Goal: Information Seeking & Learning: Check status

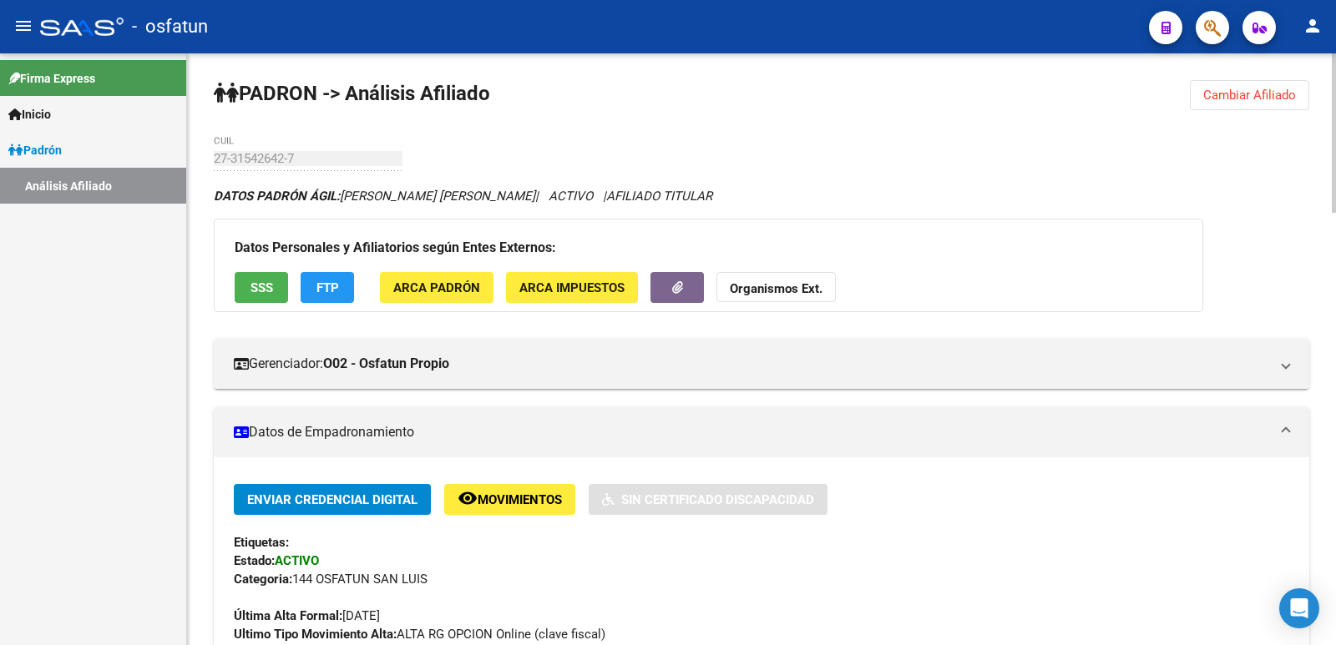
click at [1248, 96] on span "Cambiar Afiliado" at bounding box center [1249, 95] width 93 height 15
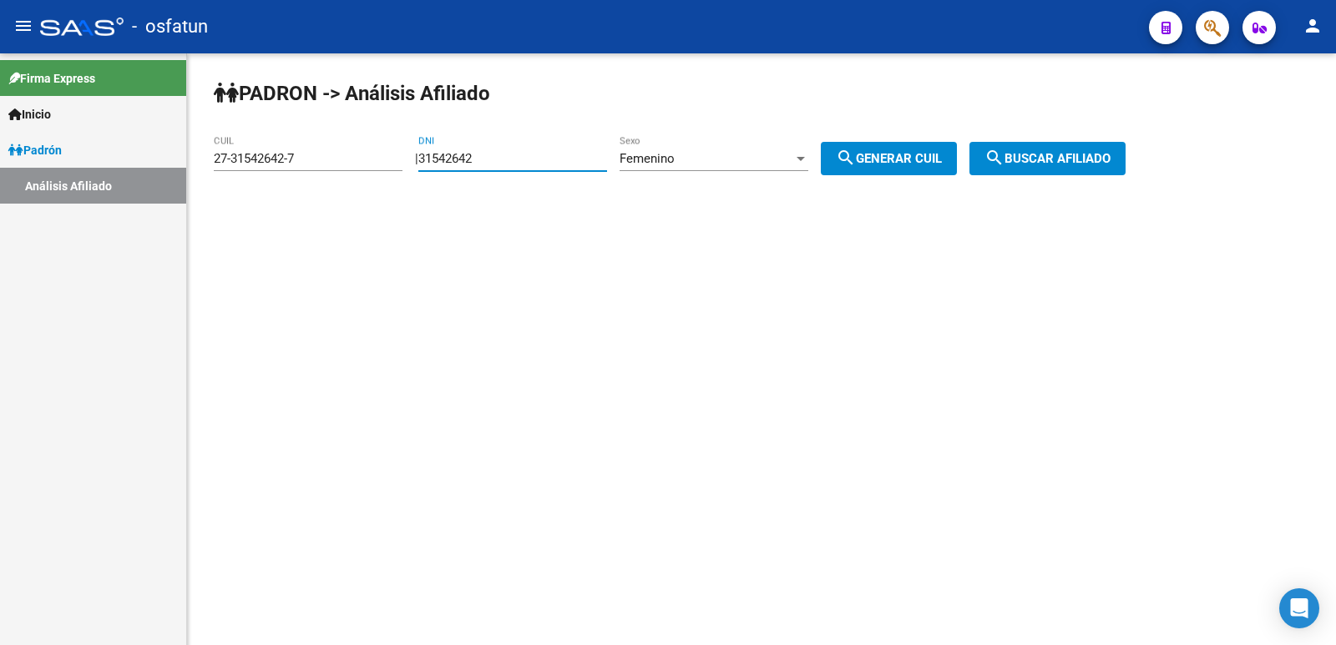
drag, startPoint x: 545, startPoint y: 161, endPoint x: 349, endPoint y: 194, distance: 199.0
click at [349, 194] on div "[PERSON_NAME] -> Análisis Afiliado 27-31542642-7 CUIL | 31542642 DNI Femenino S…" at bounding box center [761, 140] width 1149 height 175
paste input "21383821"
type input "21383821"
click at [896, 170] on button "search Generar CUIL" at bounding box center [888, 158] width 136 height 33
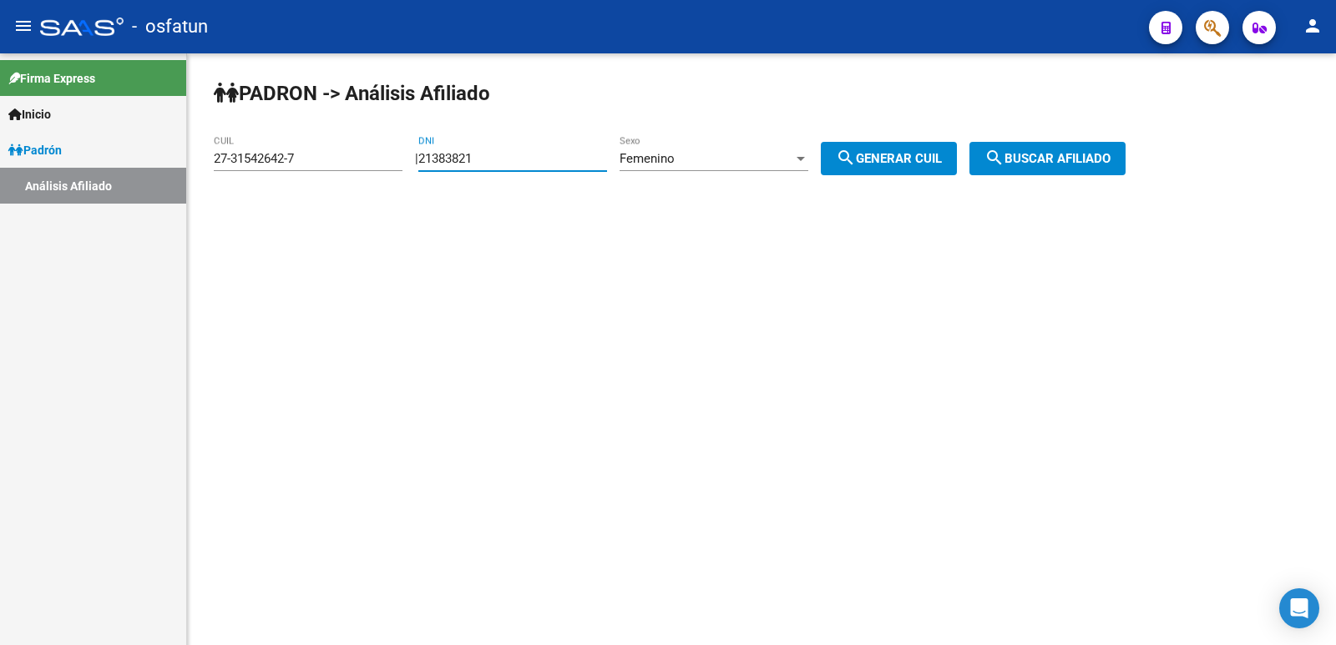
type input "27-21383821-6"
click at [1028, 161] on span "search Buscar afiliado" at bounding box center [1047, 158] width 126 height 15
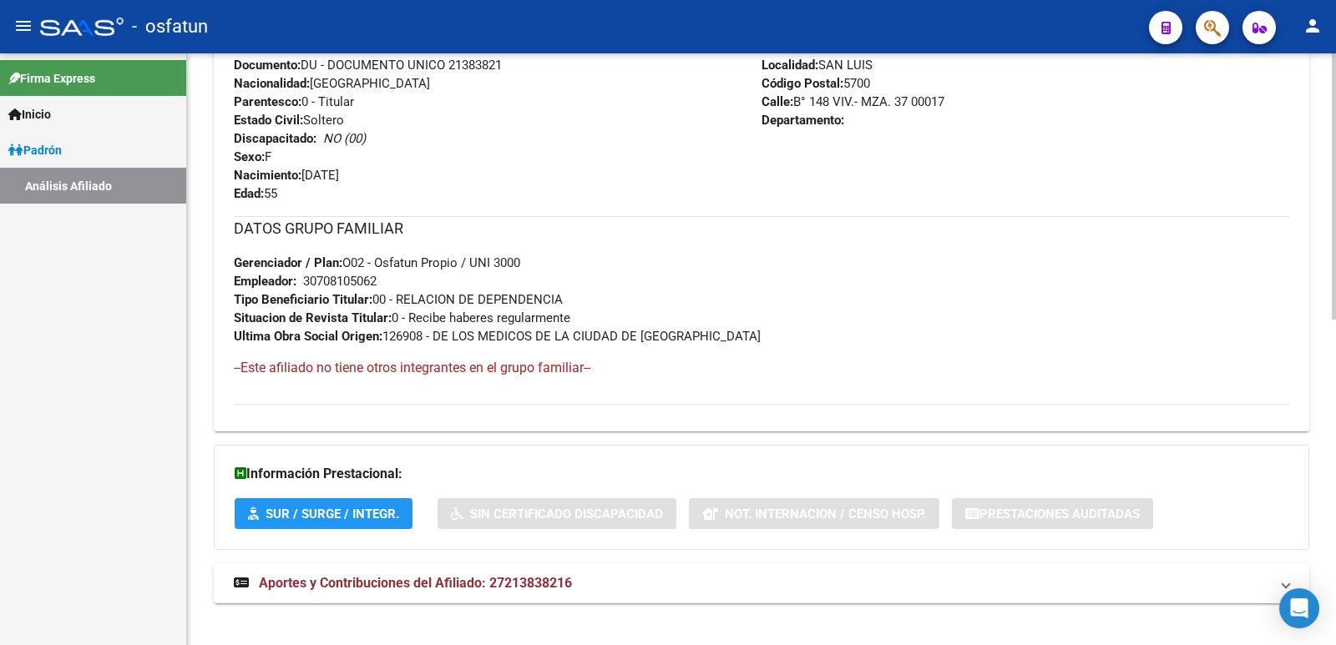
scroll to position [724, 0]
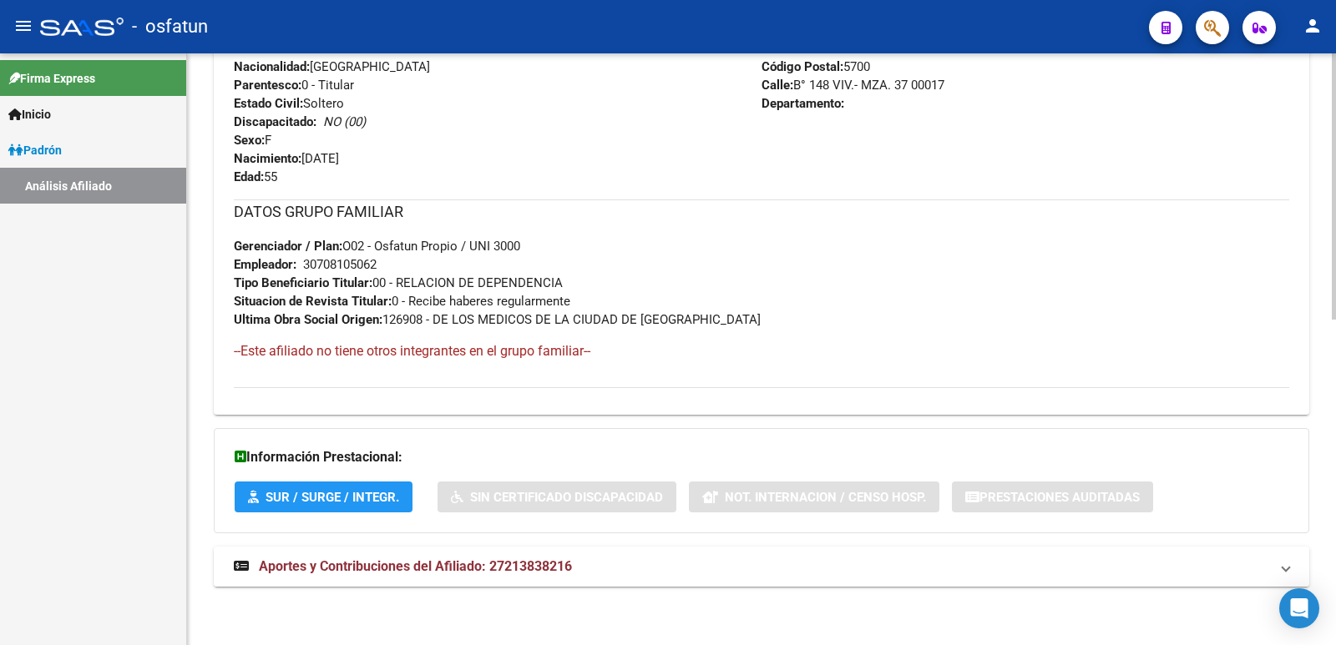
click at [479, 551] on mat-expansion-panel-header "Aportes y Contribuciones del Afiliado: 27213838216" at bounding box center [761, 567] width 1095 height 40
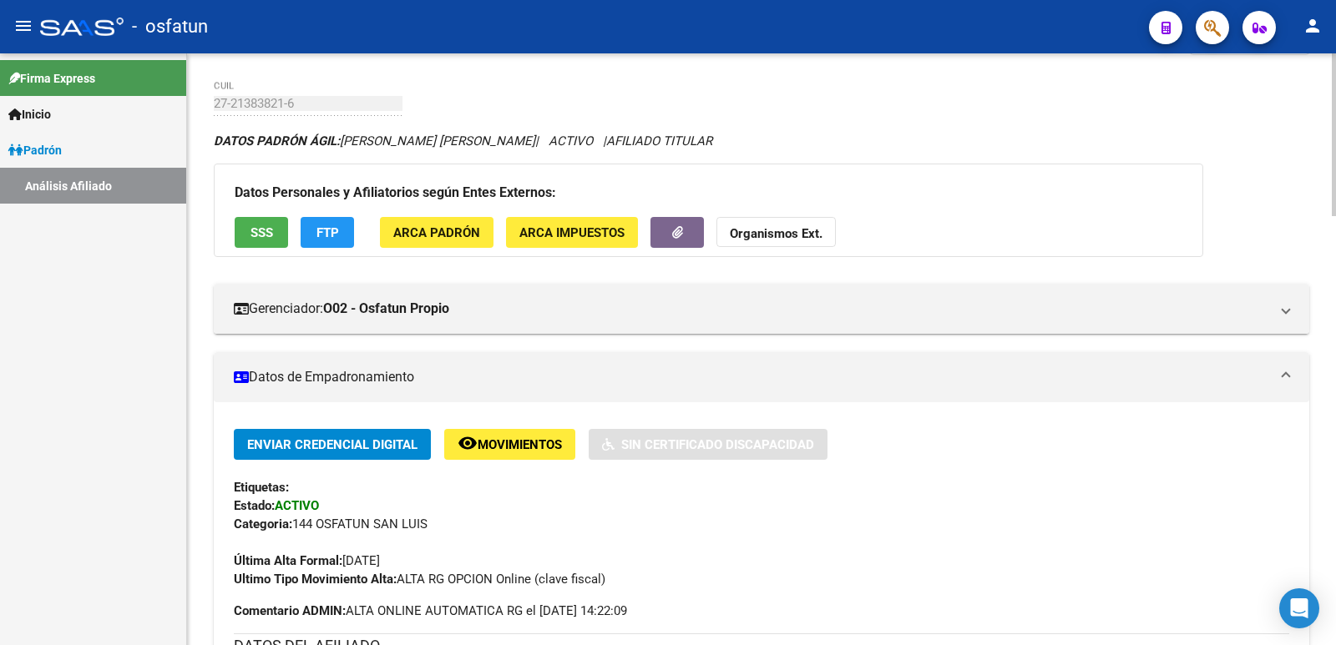
scroll to position [0, 0]
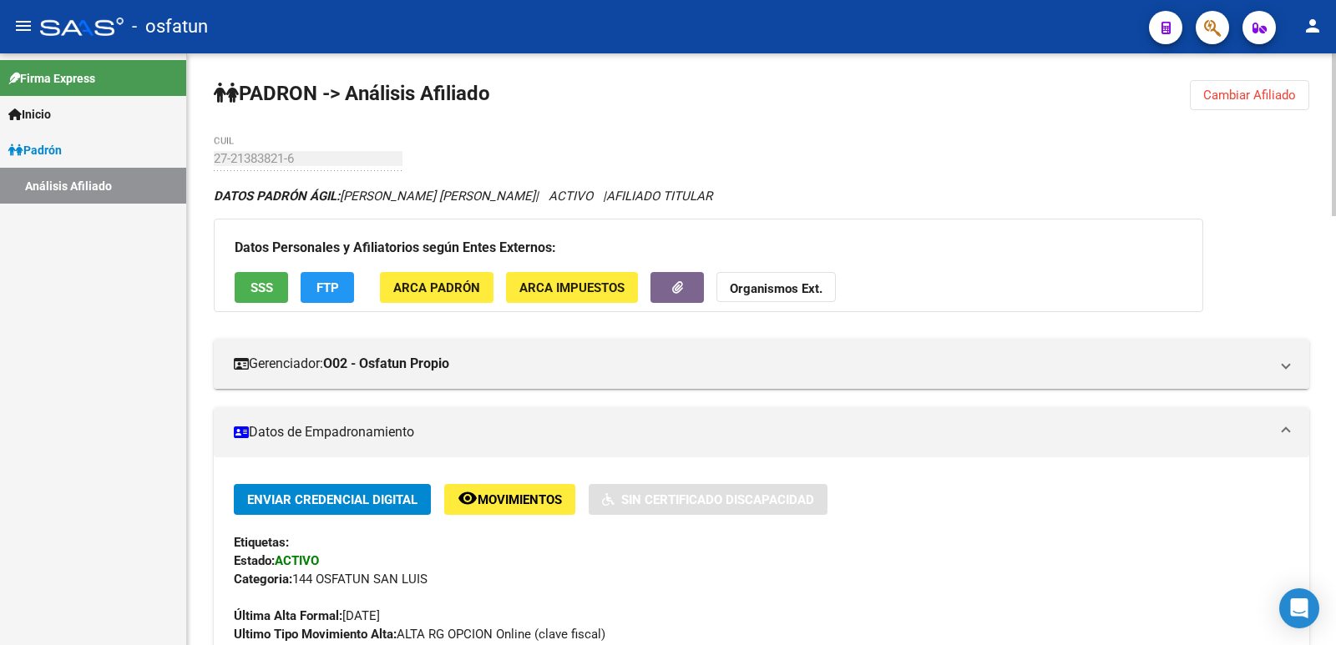
drag, startPoint x: 1232, startPoint y: 82, endPoint x: 1033, endPoint y: 136, distance: 206.7
click at [1230, 83] on button "Cambiar Afiliado" at bounding box center [1248, 95] width 119 height 30
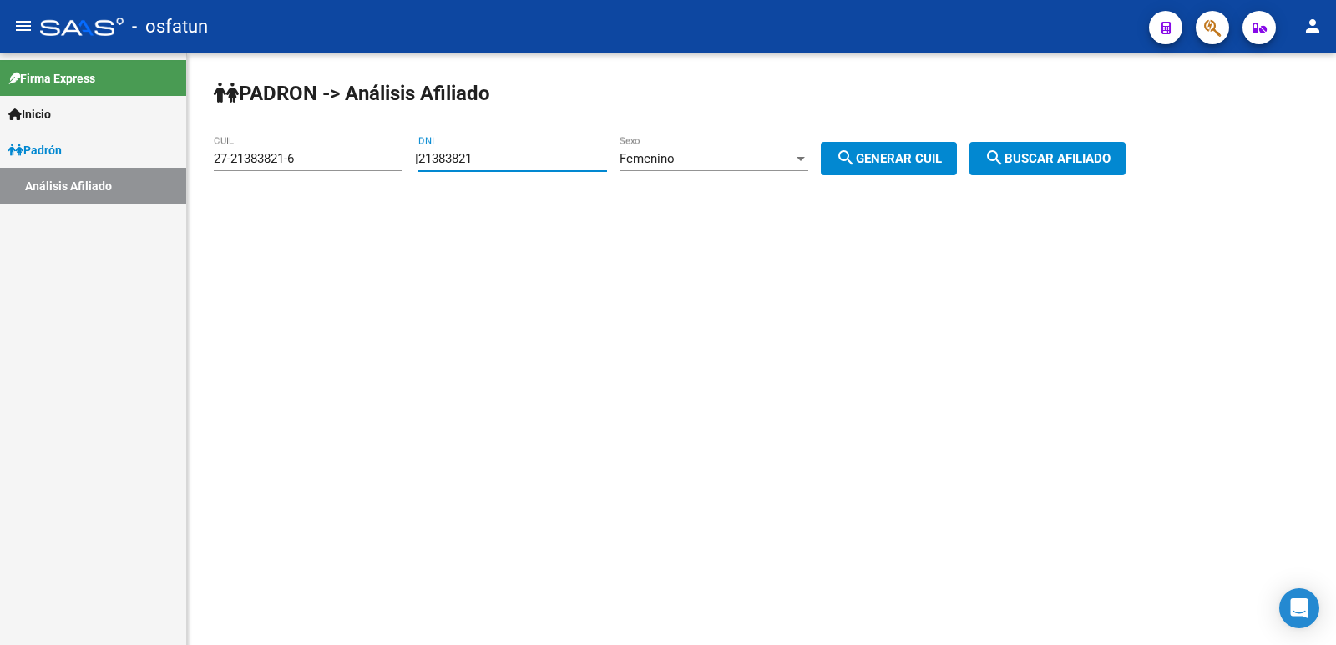
drag, startPoint x: 548, startPoint y: 158, endPoint x: 343, endPoint y: 196, distance: 208.9
click at [343, 196] on div "[PERSON_NAME] -> Análisis Afiliado 27-21383821-6 CUIL | 21383821 DNI Femenino S…" at bounding box center [761, 140] width 1149 height 175
paste input "16117315"
type input "16117315"
drag, startPoint x: 897, startPoint y: 157, endPoint x: 1007, endPoint y: 156, distance: 109.3
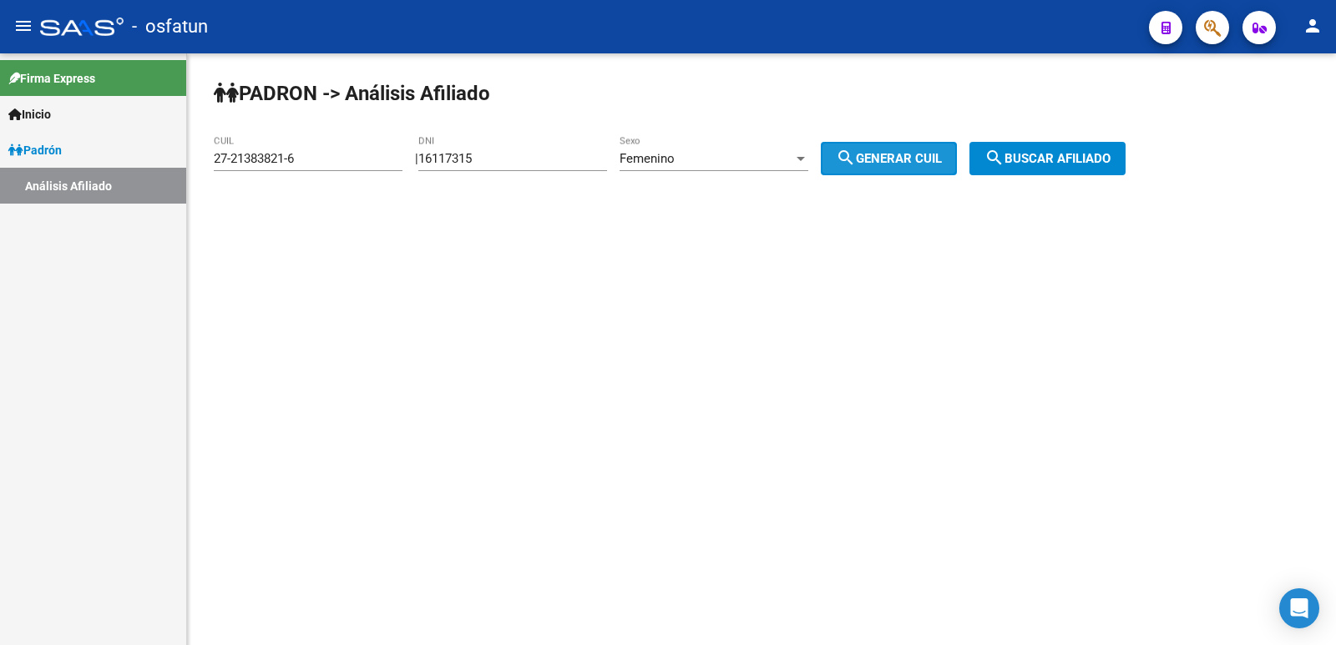
click at [899, 157] on span "search Generar CUIL" at bounding box center [889, 158] width 106 height 15
drag, startPoint x: 1023, startPoint y: 156, endPoint x: 896, endPoint y: 181, distance: 129.3
click at [1004, 157] on mat-icon "search" at bounding box center [994, 158] width 20 height 20
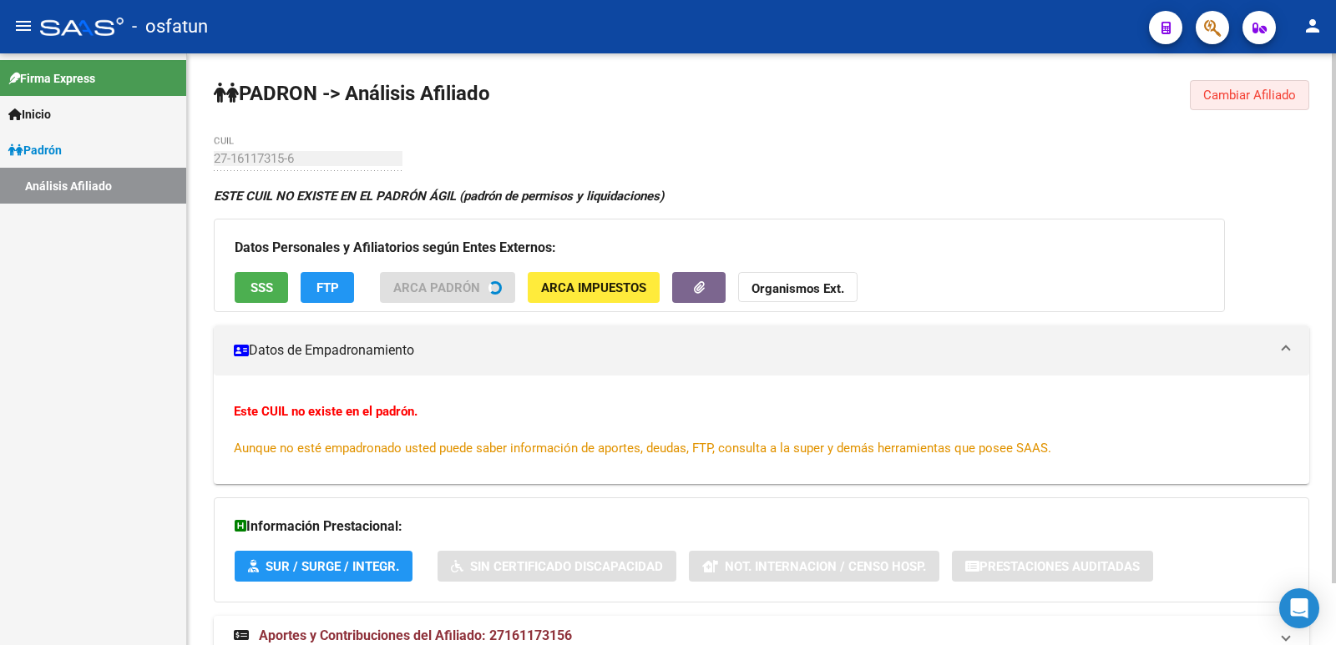
click at [1206, 104] on button "Cambiar Afiliado" at bounding box center [1248, 95] width 119 height 30
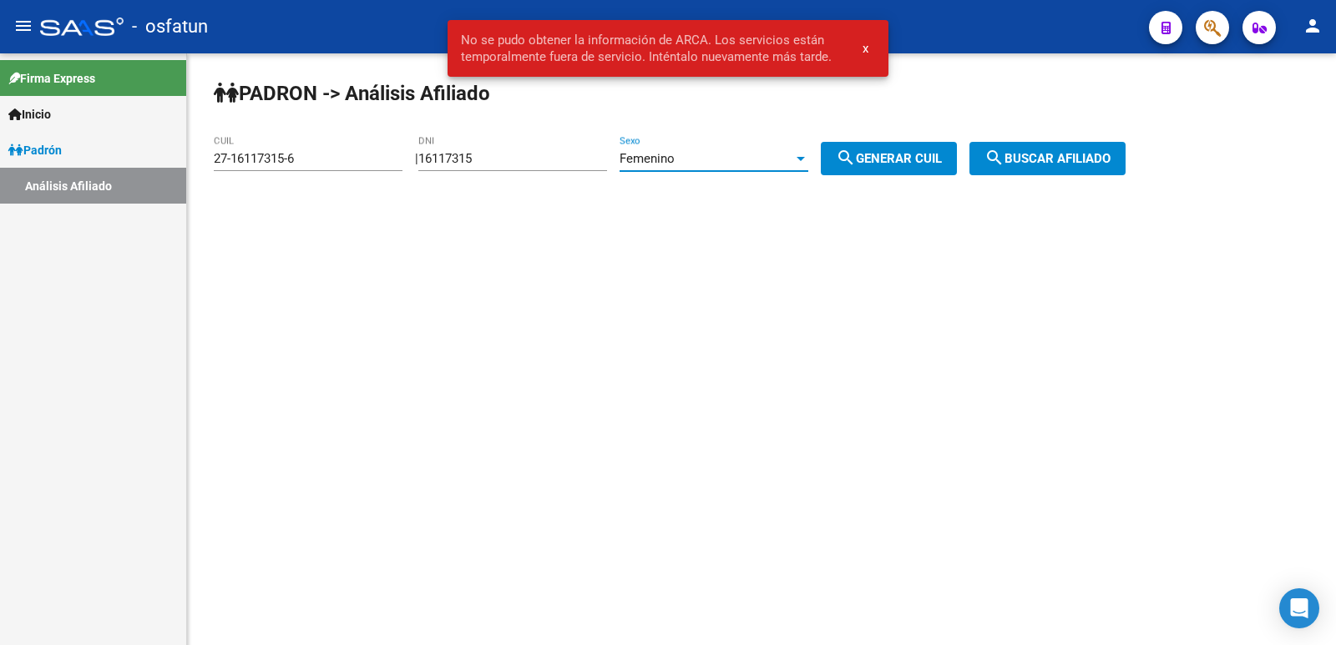
click at [674, 160] on span "Femenino" at bounding box center [646, 158] width 55 height 15
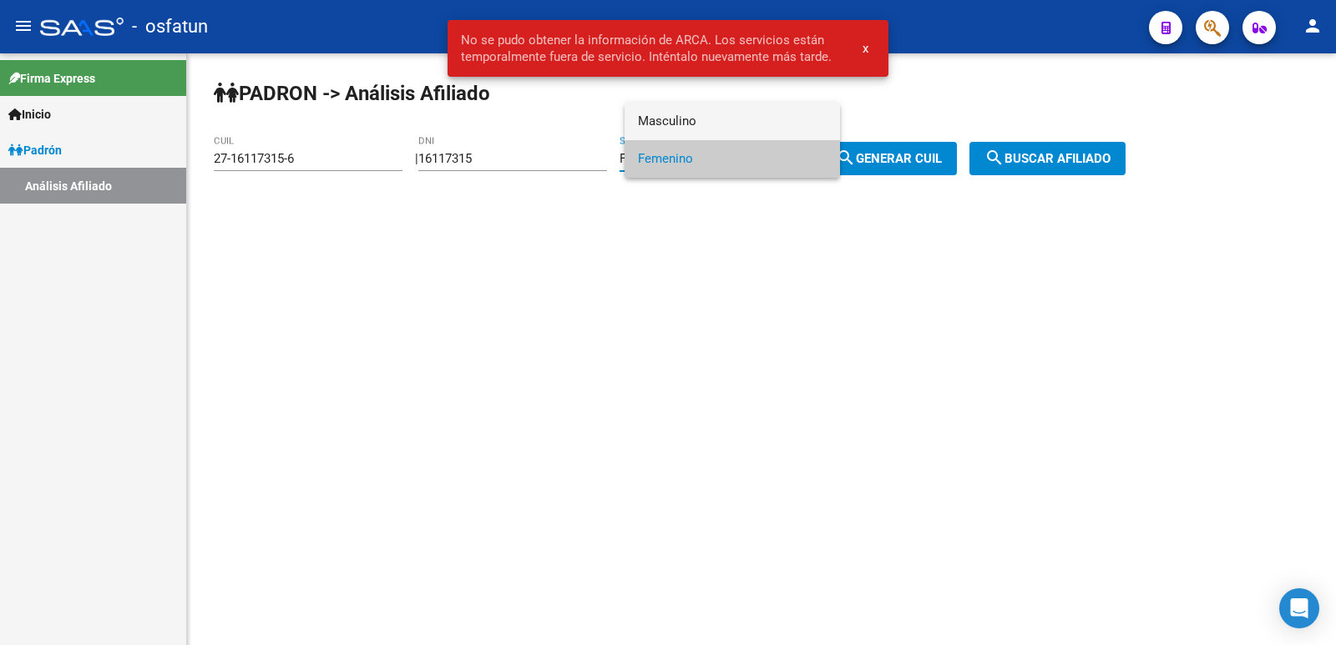
drag, startPoint x: 687, startPoint y: 116, endPoint x: 753, endPoint y: 130, distance: 67.4
click at [694, 117] on span "Masculino" at bounding box center [732, 122] width 189 height 38
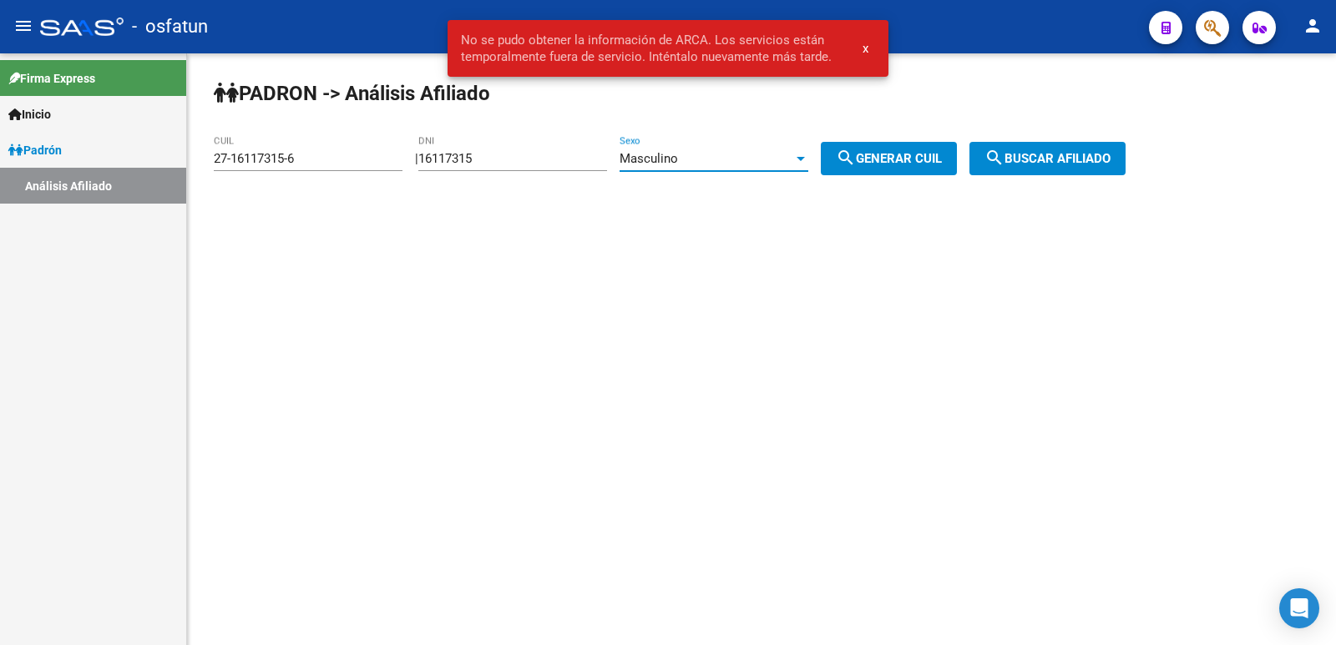
click at [939, 174] on button "search Generar CUIL" at bounding box center [888, 158] width 136 height 33
type input "20-16117315-1"
click at [1025, 164] on span "search Buscar afiliado" at bounding box center [1047, 158] width 126 height 15
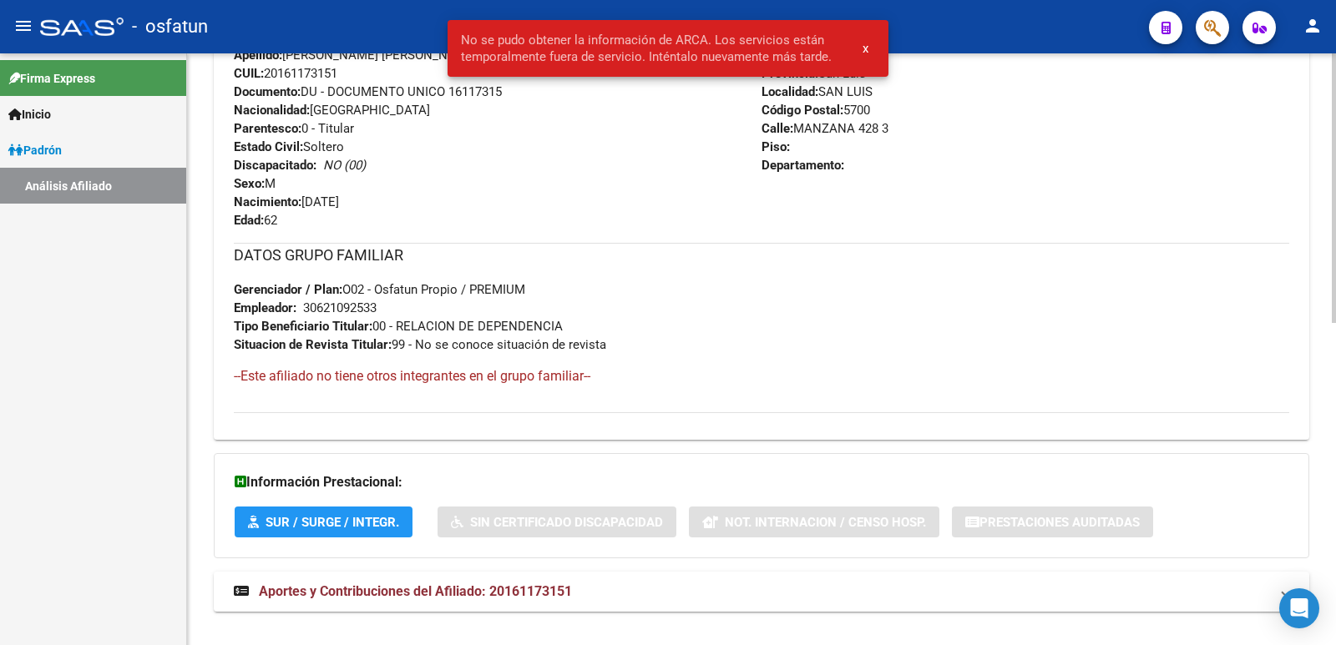
scroll to position [705, 0]
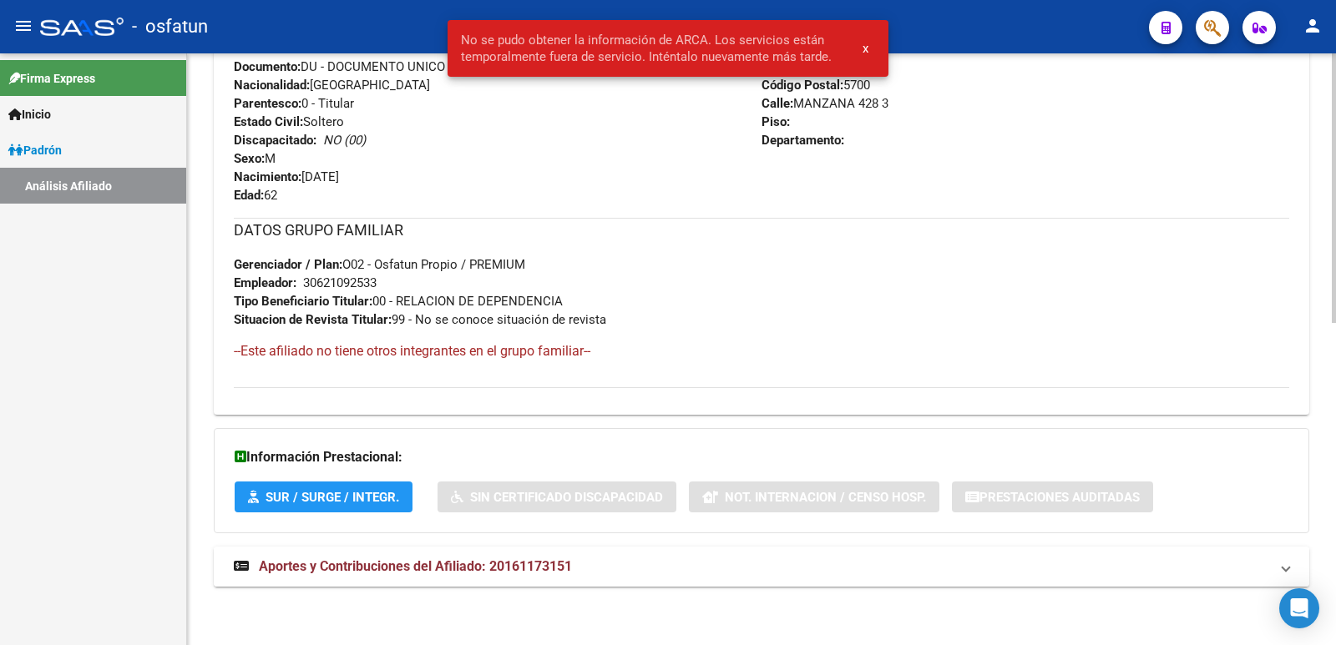
click at [465, 563] on span "Aportes y Contribuciones del Afiliado: 20161173151" at bounding box center [415, 566] width 313 height 16
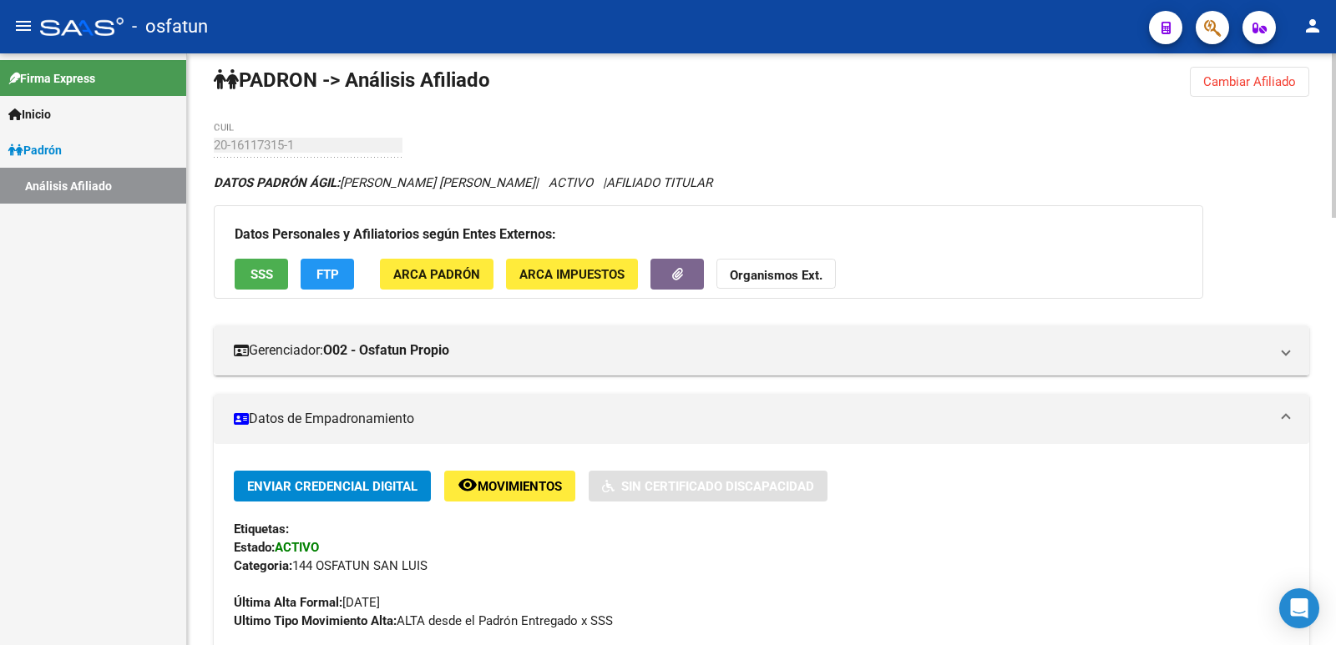
scroll to position [0, 0]
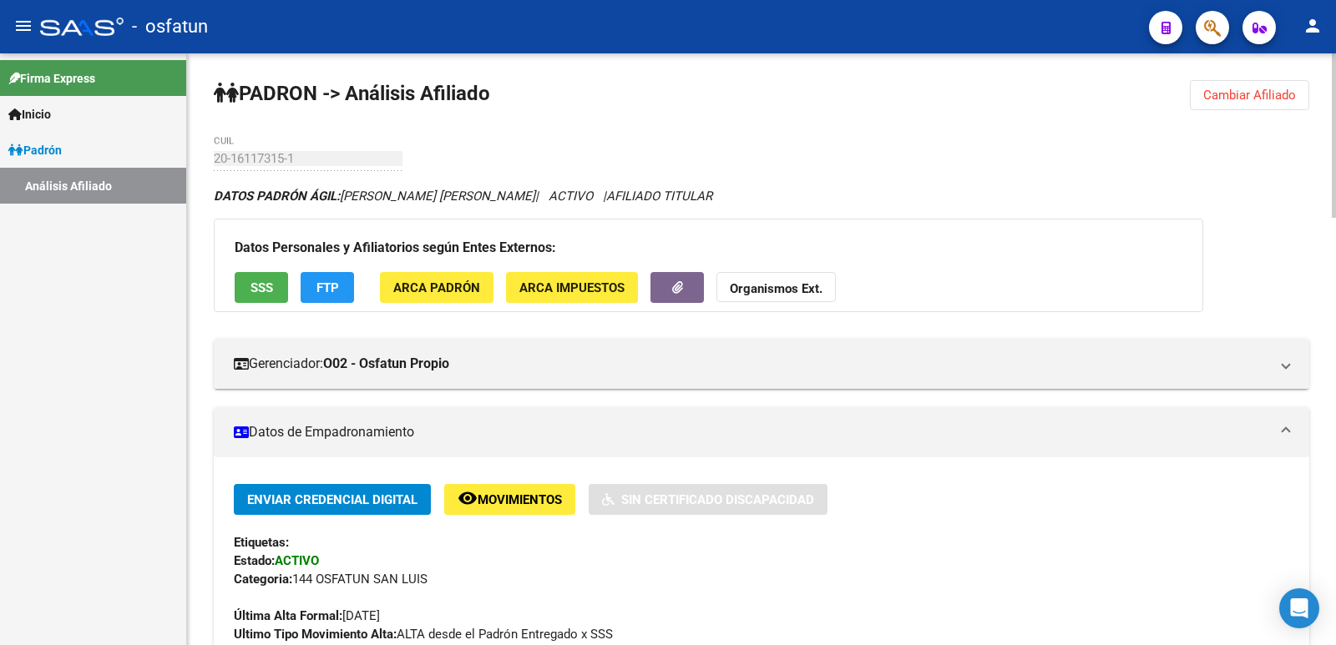
click at [1245, 93] on span "Cambiar Afiliado" at bounding box center [1249, 95] width 93 height 15
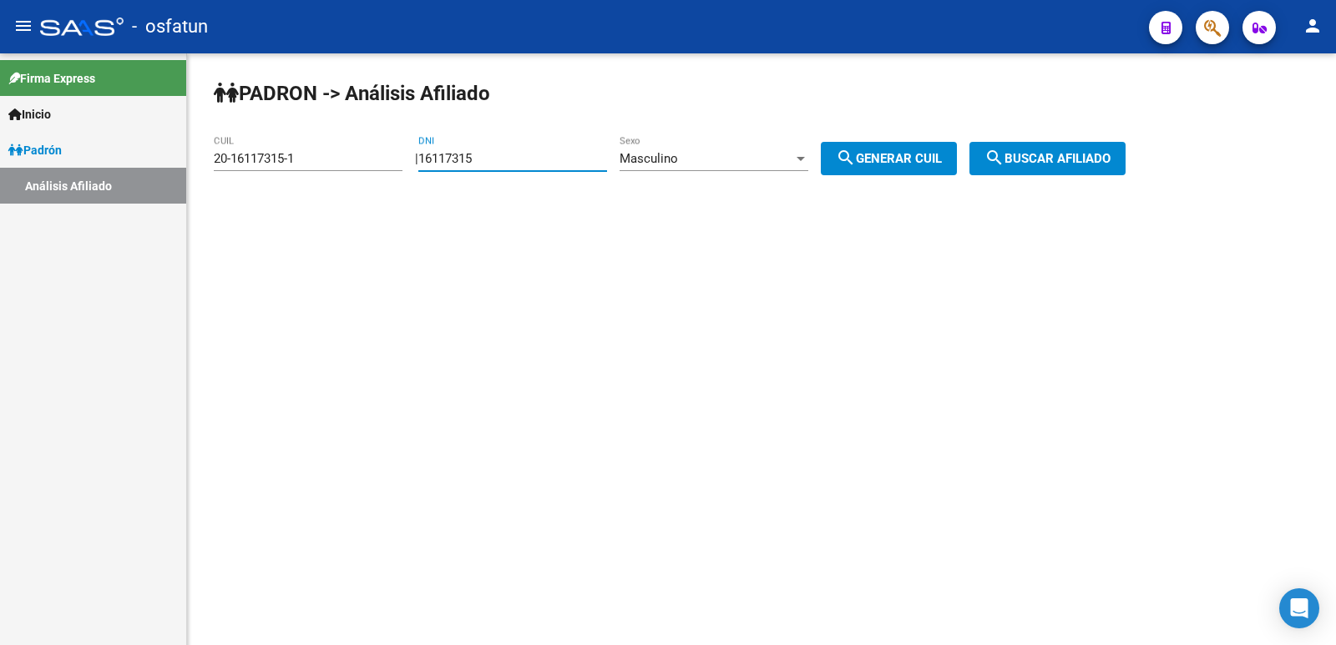
drag, startPoint x: 511, startPoint y: 164, endPoint x: 415, endPoint y: 171, distance: 96.2
click at [415, 171] on div "[PERSON_NAME] -> Análisis Afiliado 20-16117315-1 CUIL | 16117315 DNI Masculino …" at bounding box center [761, 140] width 1149 height 175
paste input "38807761"
type input "38807761"
click at [900, 164] on span "search Generar CUIL" at bounding box center [889, 158] width 106 height 15
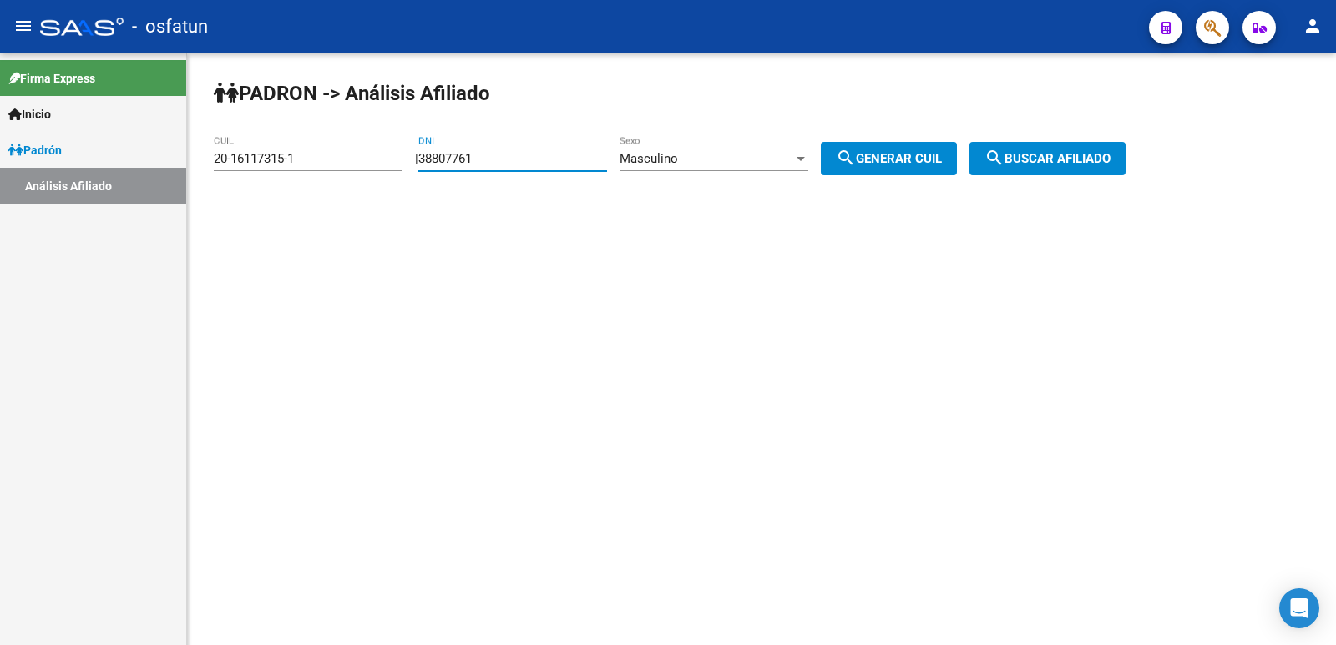
type input "20-38807761-2"
click at [1044, 158] on span "search Buscar afiliado" at bounding box center [1047, 158] width 126 height 15
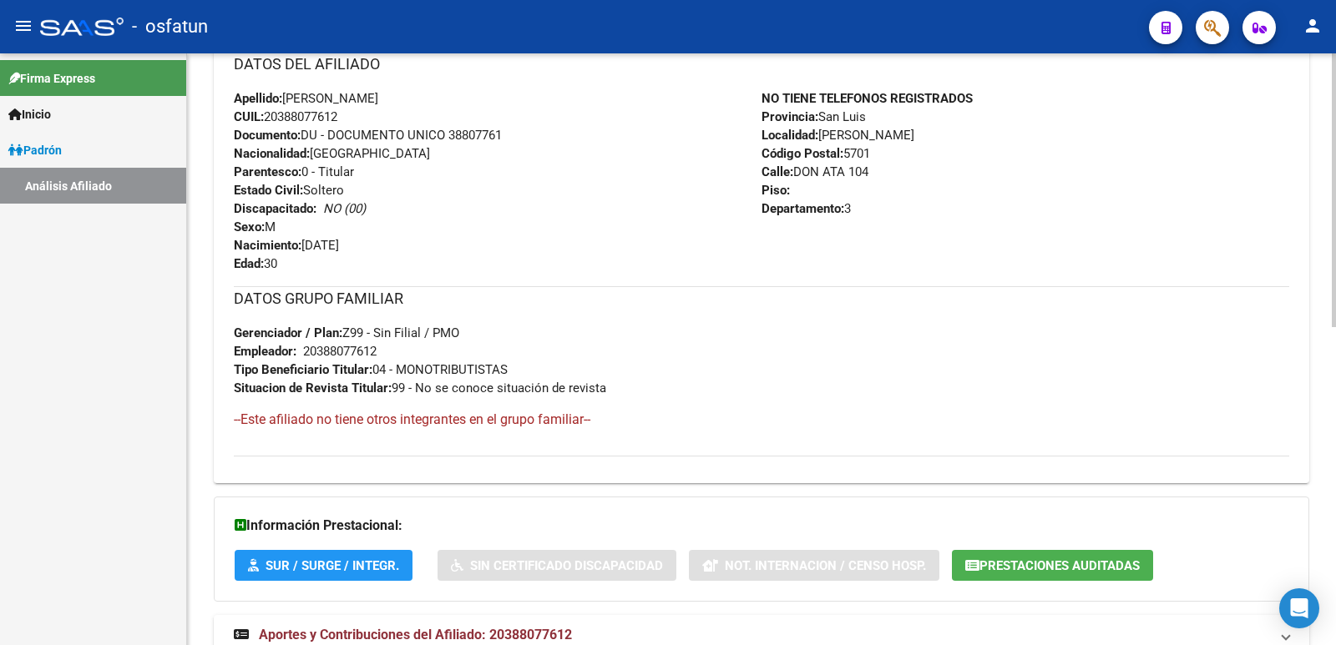
scroll to position [687, 0]
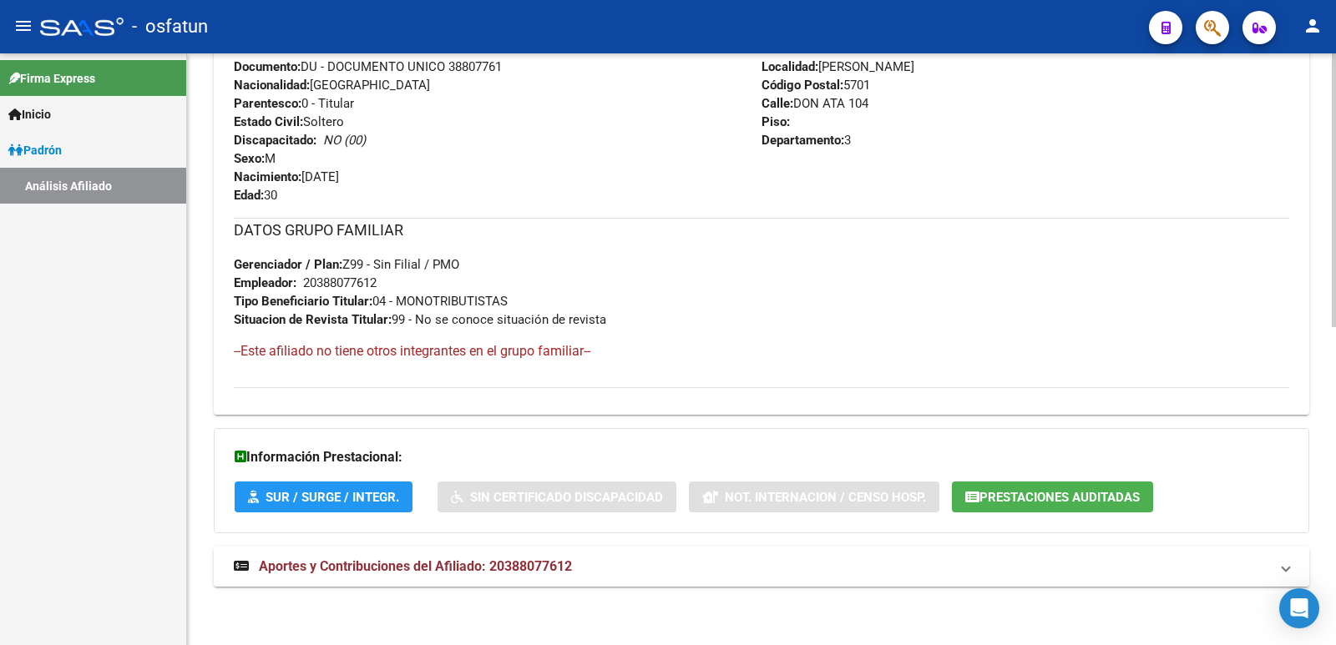
click at [421, 570] on span "Aportes y Contribuciones del Afiliado: 20388077612" at bounding box center [415, 566] width 313 height 16
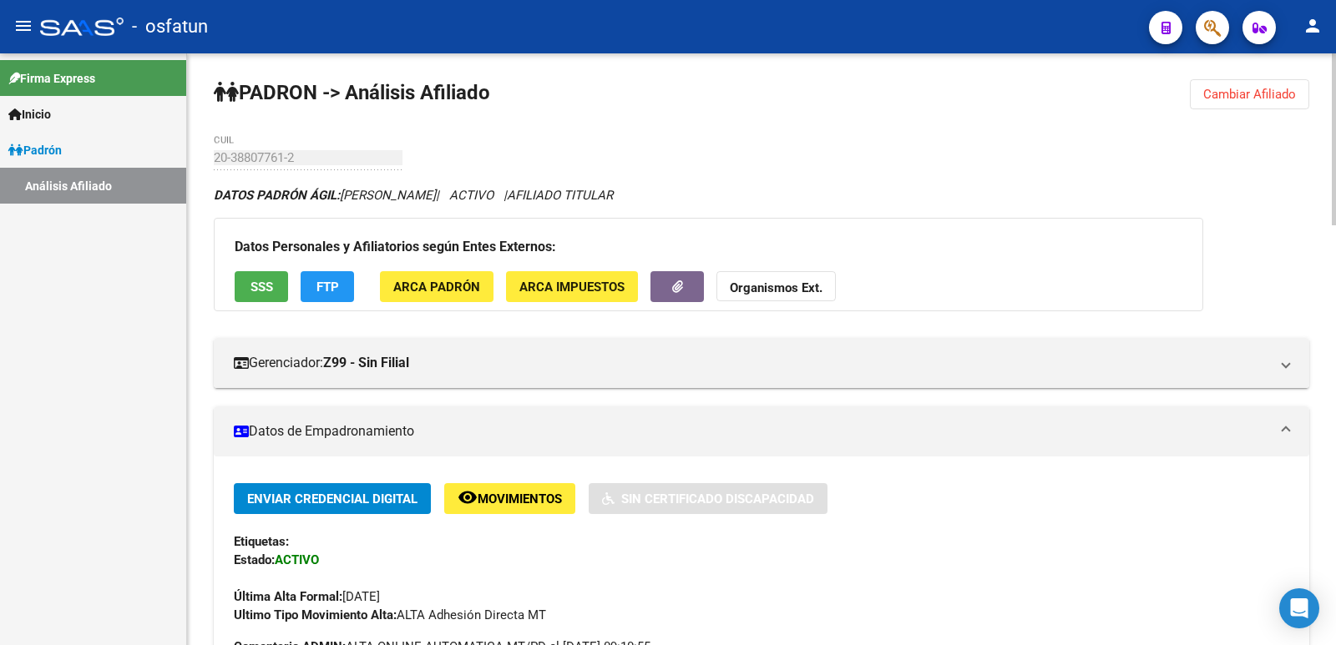
scroll to position [0, 0]
click at [779, 262] on div "Datos Personales y Afiliatorios según Entes Externos: SSS FTP ARCA Padrón ARCA …" at bounding box center [708, 265] width 989 height 93
click at [766, 230] on div "Datos Personales y Afiliatorios según Entes Externos: SSS FTP ARCA Padrón ARCA …" at bounding box center [708, 265] width 989 height 93
